Goal: Check status: Check status

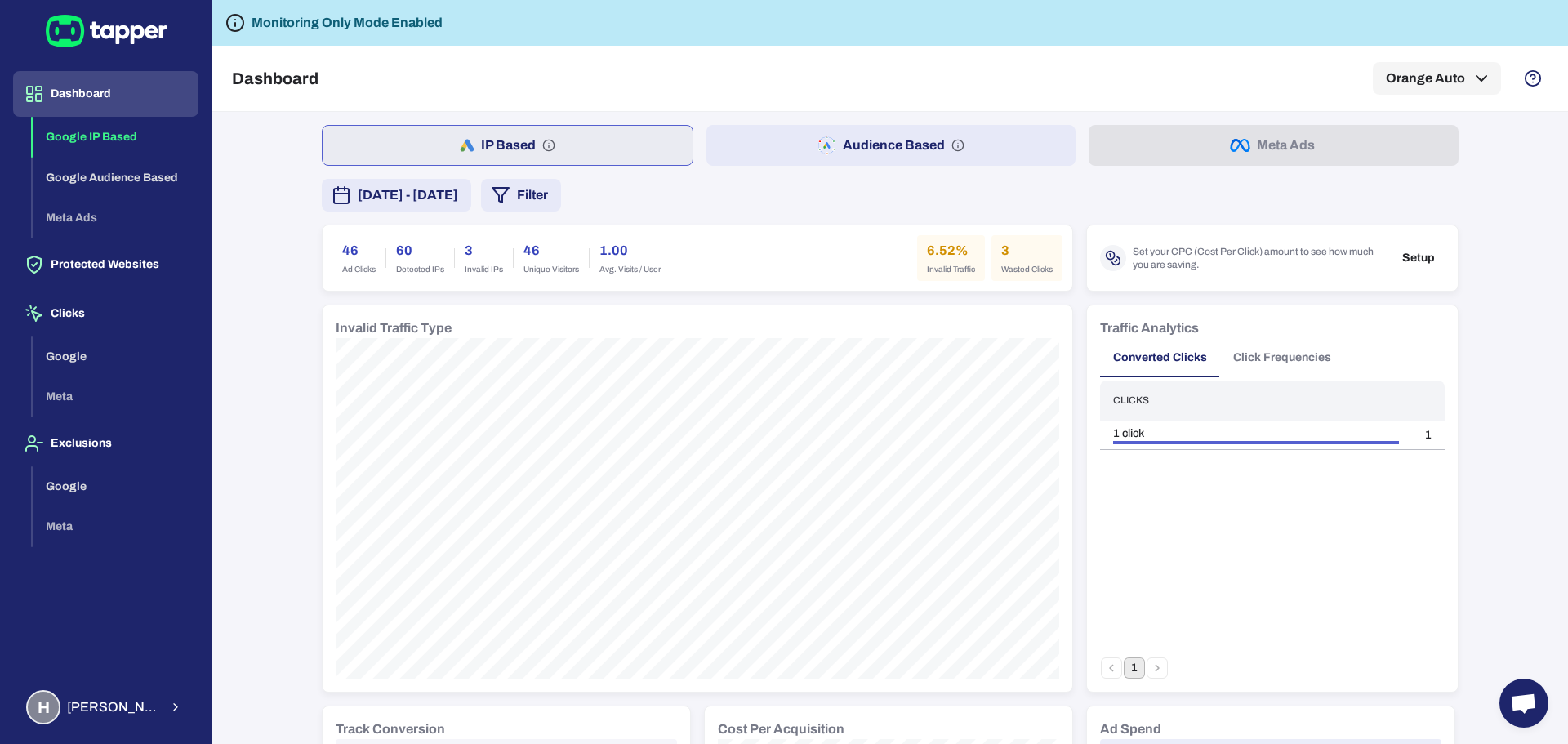
click at [463, 185] on button "[DATE] - [DATE]" at bounding box center [396, 195] width 149 height 33
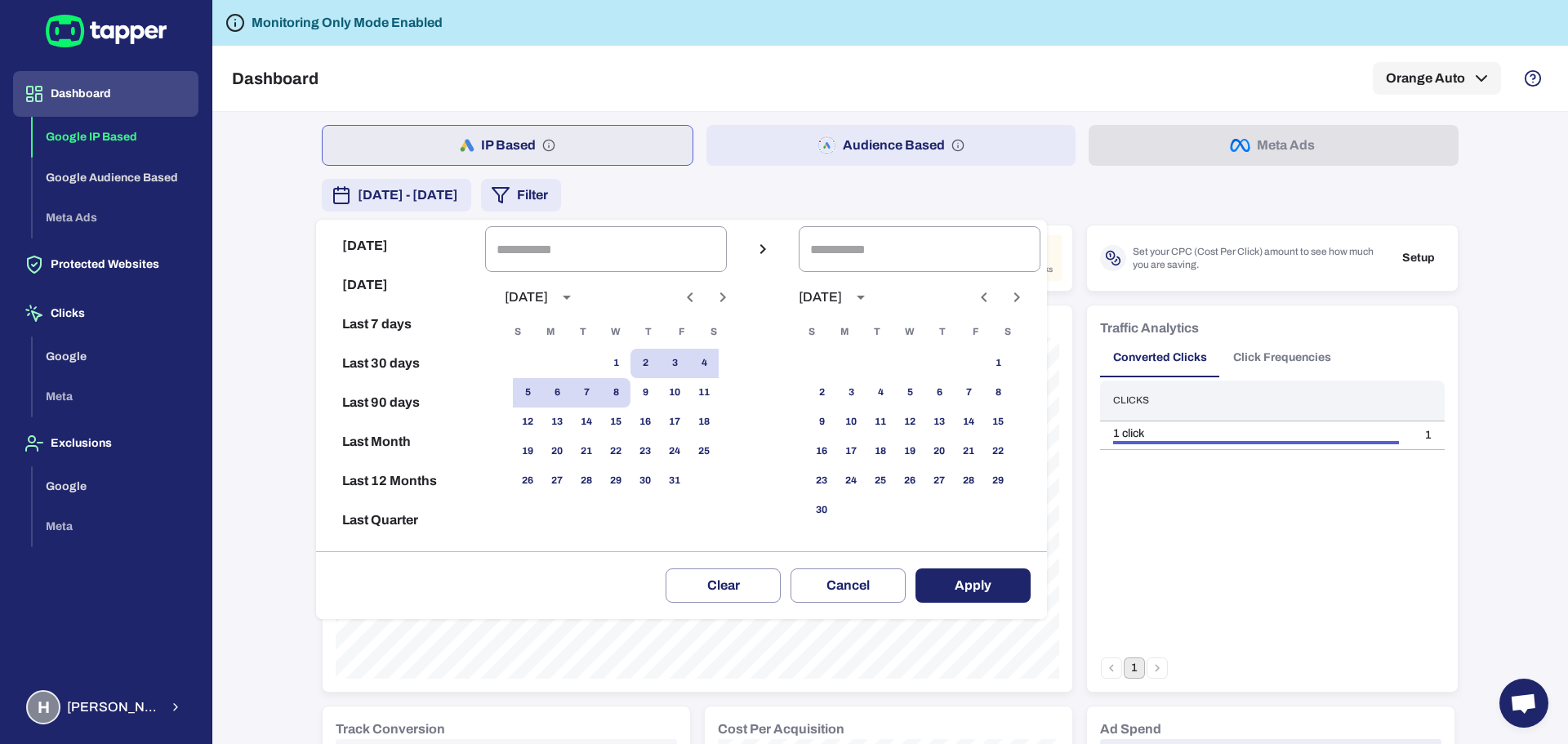
click at [356, 249] on button "[DATE]" at bounding box center [400, 246] width 156 height 40
type input "**********"
click at [988, 588] on button "Apply" at bounding box center [973, 586] width 115 height 35
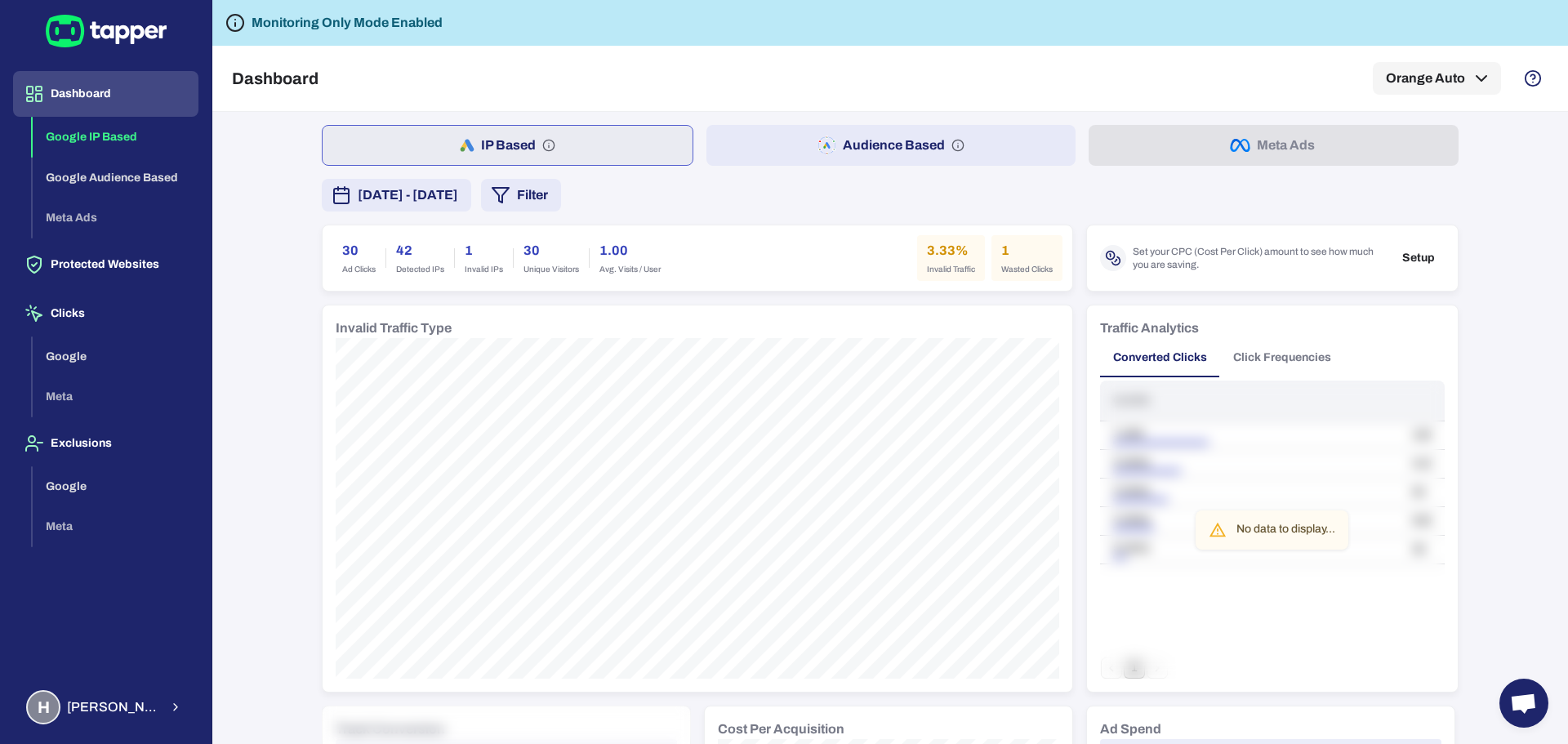
drag, startPoint x: 58, startPoint y: 94, endPoint x: 85, endPoint y: 142, distance: 55.1
click at [58, 94] on button "Dashboard" at bounding box center [106, 94] width 185 height 45
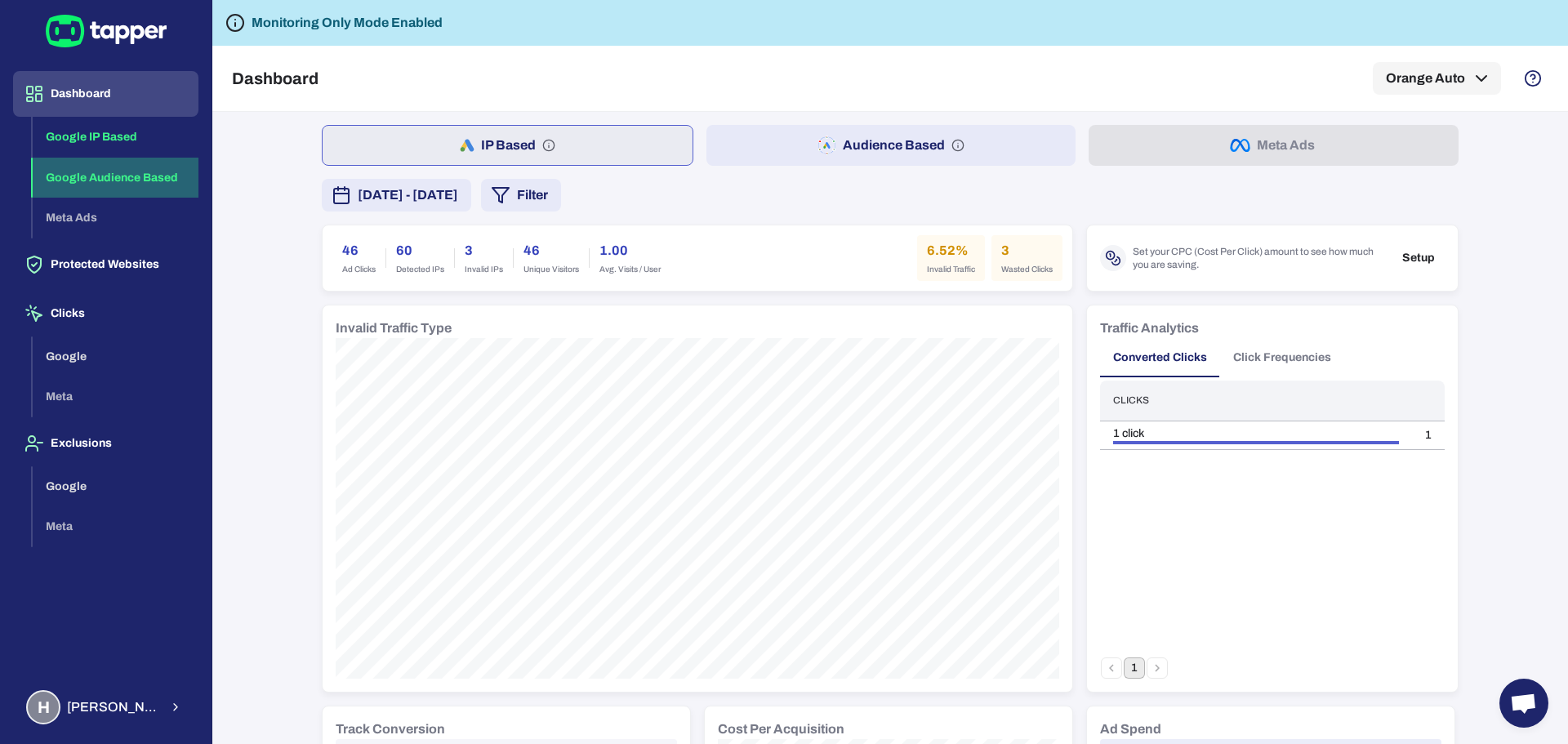
click at [86, 177] on button "Google Audience Based" at bounding box center [115, 178] width 166 height 40
click at [128, 145] on button "Google IP Based" at bounding box center [115, 137] width 166 height 40
